Goal: Task Accomplishment & Management: Use online tool/utility

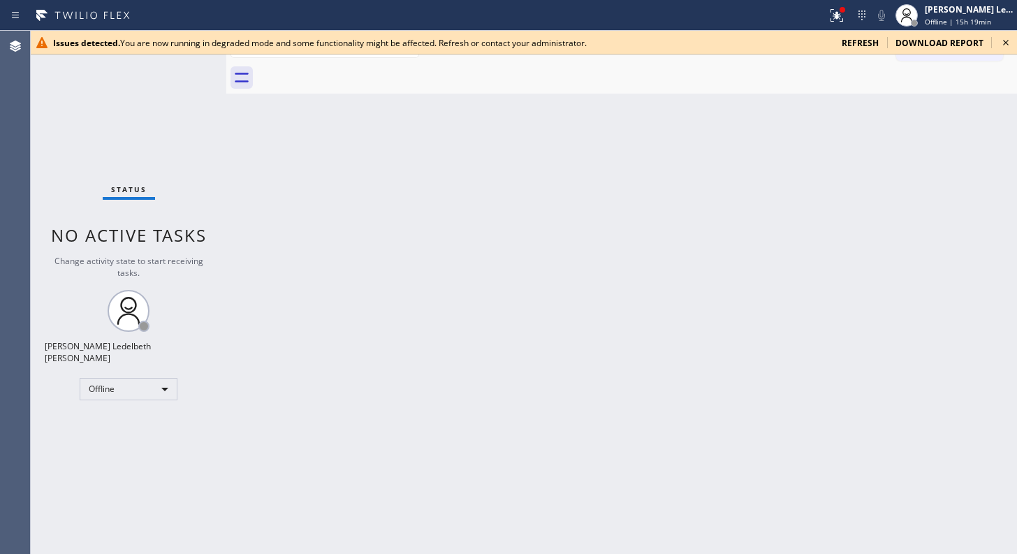
click at [856, 43] on icon at bounding box center [1006, 43] width 6 height 6
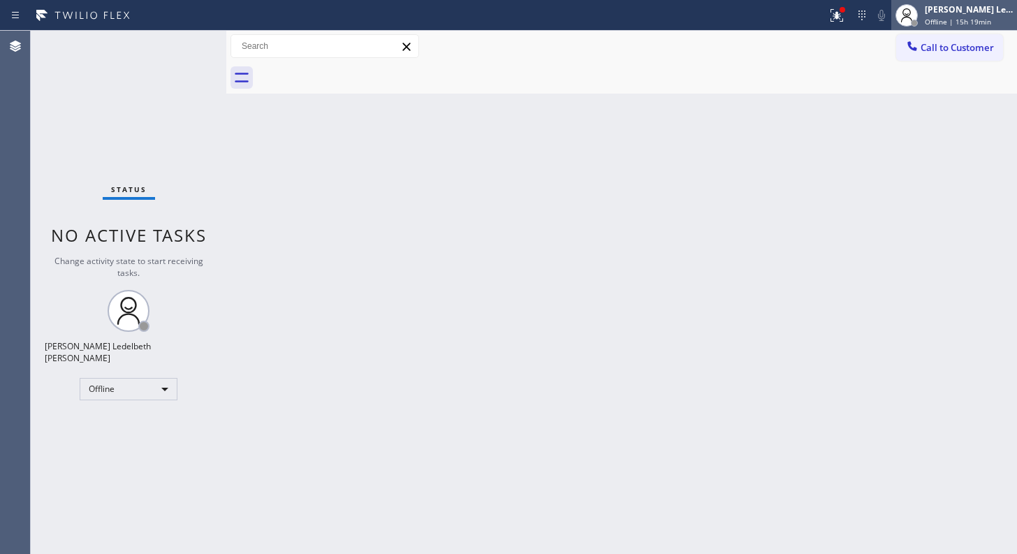
click at [856, 20] on span "Offline | 15h 19min" at bounding box center [958, 22] width 66 height 10
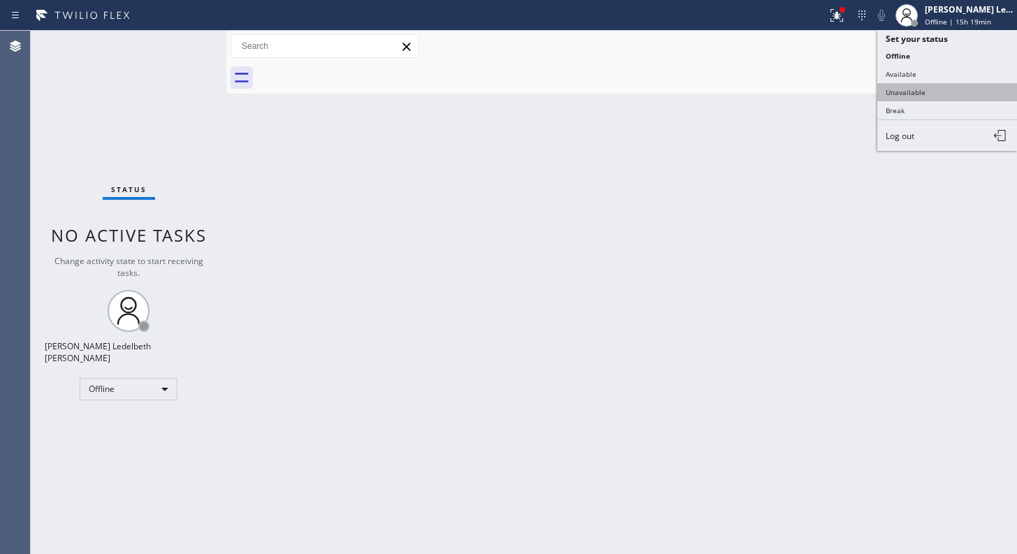
click at [856, 95] on button "Unavailable" at bounding box center [947, 92] width 140 height 18
